Goal: Task Accomplishment & Management: Use online tool/utility

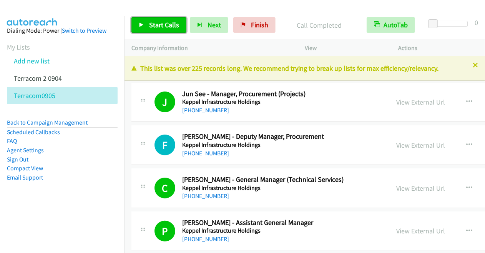
drag, startPoint x: 0, startPoint y: 0, endPoint x: 161, endPoint y: 25, distance: 163.2
click at [161, 25] on span "Start Calls" at bounding box center [164, 24] width 30 height 9
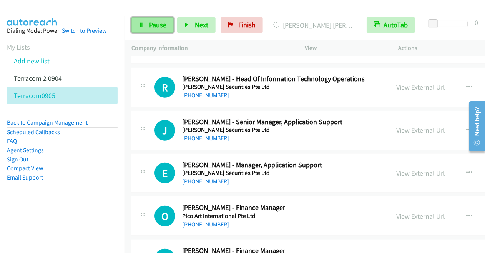
click at [155, 24] on span "Pause" at bounding box center [157, 24] width 17 height 9
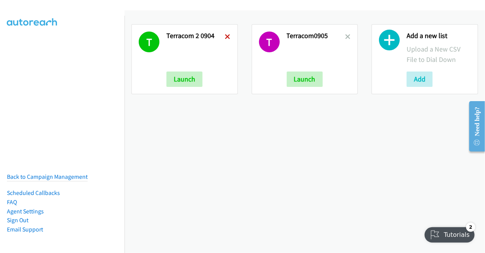
click at [227, 35] on icon at bounding box center [227, 37] width 5 height 5
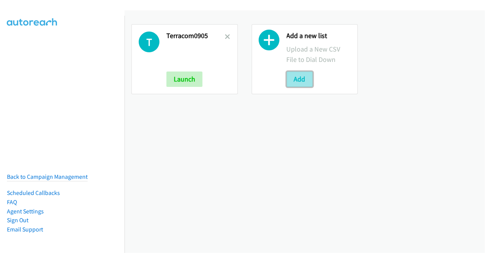
click at [293, 82] on button "Add" at bounding box center [299, 78] width 26 height 15
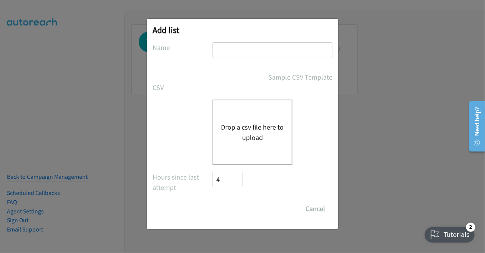
click at [258, 127] on button "Drop a csv file here to upload" at bounding box center [252, 132] width 63 height 21
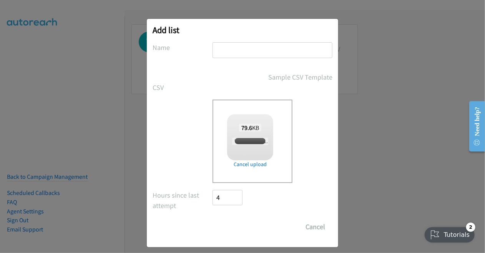
checkbox input "true"
click at [232, 53] on input "text" at bounding box center [272, 50] width 120 height 16
click at [240, 49] on input "Terracom0905" at bounding box center [272, 50] width 120 height 16
type input "Terracom2 0905"
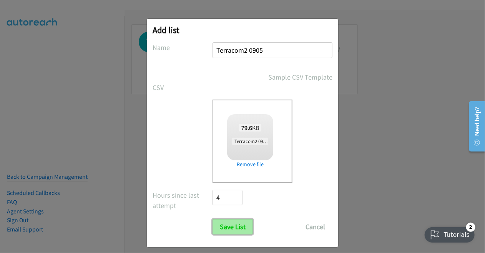
click at [228, 228] on input "Save List" at bounding box center [232, 226] width 40 height 15
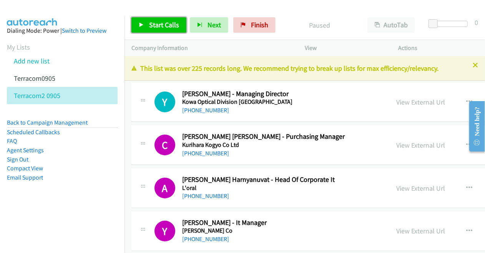
click at [164, 30] on link "Start Calls" at bounding box center [158, 24] width 55 height 15
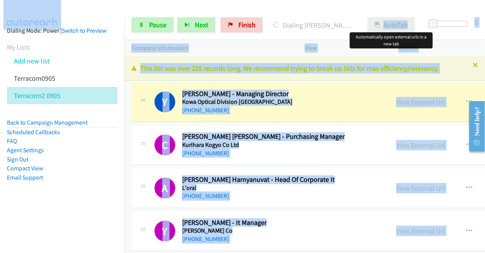
drag, startPoint x: 139, startPoint y: 7, endPoint x: 382, endPoint y: 27, distance: 244.2
click at [382, 27] on main "Start Calls Pause Next Finish [PERSON_NAME] - Managing Director AutoTab AutoTab…" at bounding box center [242, 18] width 485 height 36
click at [391, 22] on button "AutoTab" at bounding box center [391, 24] width 48 height 15
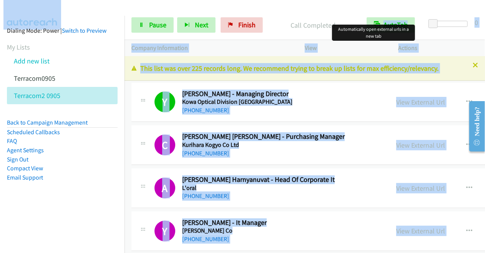
click at [278, 9] on div at bounding box center [239, 15] width 478 height 30
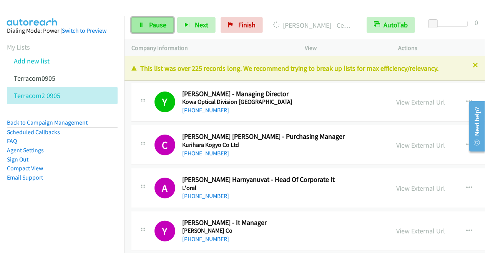
click at [147, 21] on link "Pause" at bounding box center [152, 24] width 42 height 15
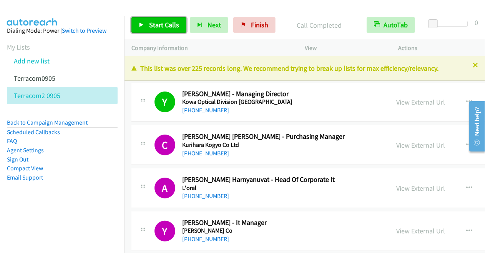
click at [164, 25] on span "Start Calls" at bounding box center [164, 24] width 30 height 9
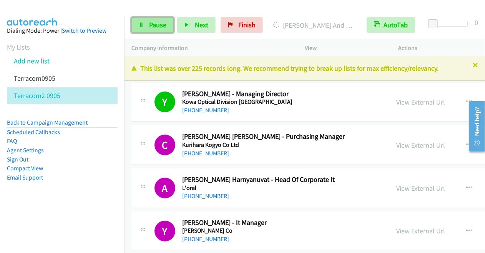
click at [150, 25] on span "Pause" at bounding box center [157, 24] width 17 height 9
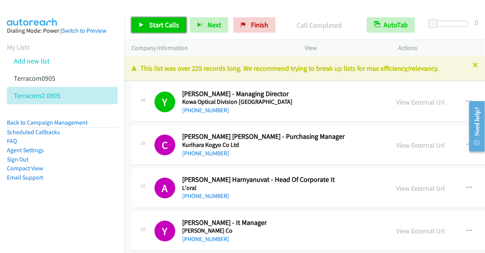
click at [162, 24] on span "Start Calls" at bounding box center [164, 24] width 30 height 9
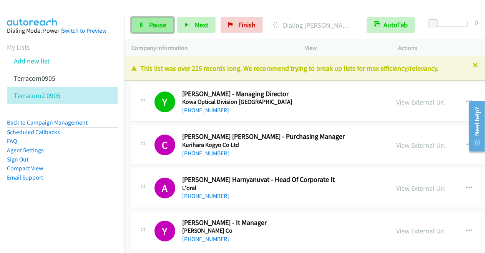
click at [146, 30] on link "Pause" at bounding box center [152, 24] width 42 height 15
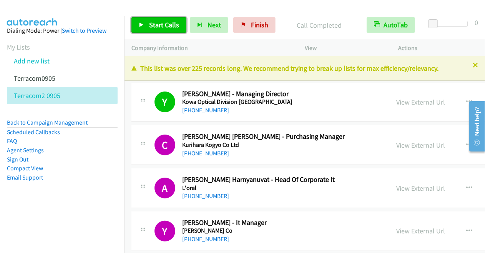
click at [167, 22] on span "Start Calls" at bounding box center [164, 24] width 30 height 9
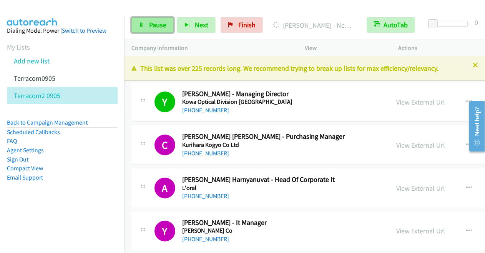
click at [157, 24] on span "Pause" at bounding box center [157, 24] width 17 height 9
